Goal: Information Seeking & Learning: Learn about a topic

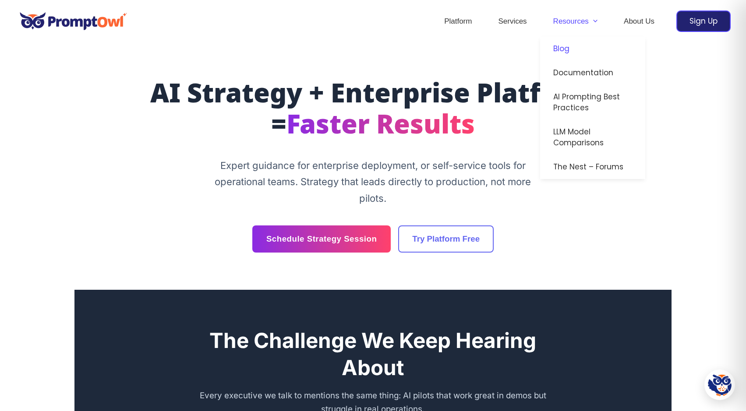
click at [567, 46] on link "Blog" at bounding box center [592, 49] width 105 height 24
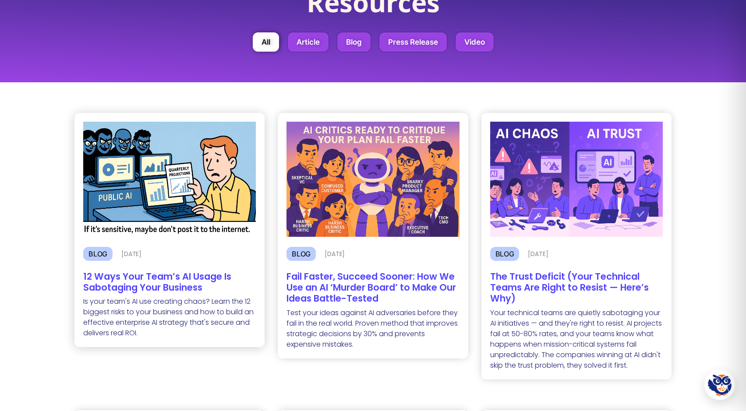
scroll to position [99, 0]
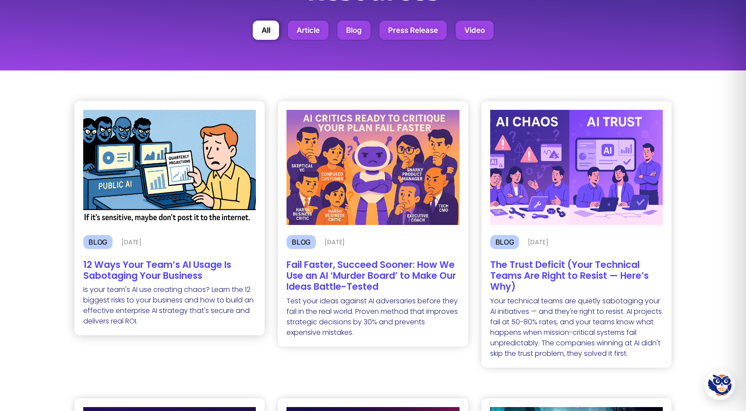
click at [169, 264] on h2 "12 Ways Your Team’s AI Usage Is Sabotaging Your Business" at bounding box center [169, 270] width 173 height 22
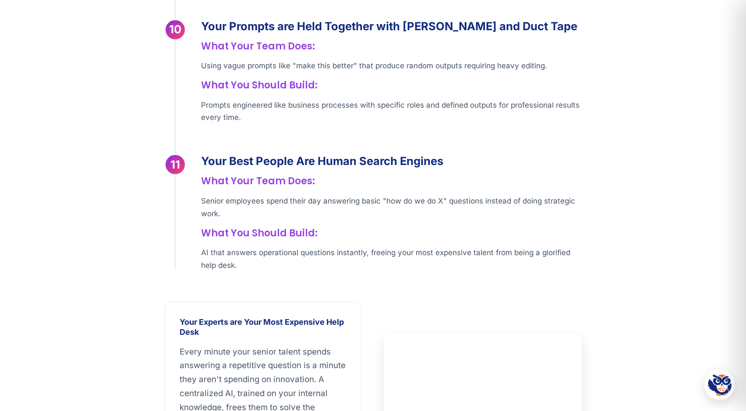
scroll to position [2284, 0]
